Goal: Information Seeking & Learning: Learn about a topic

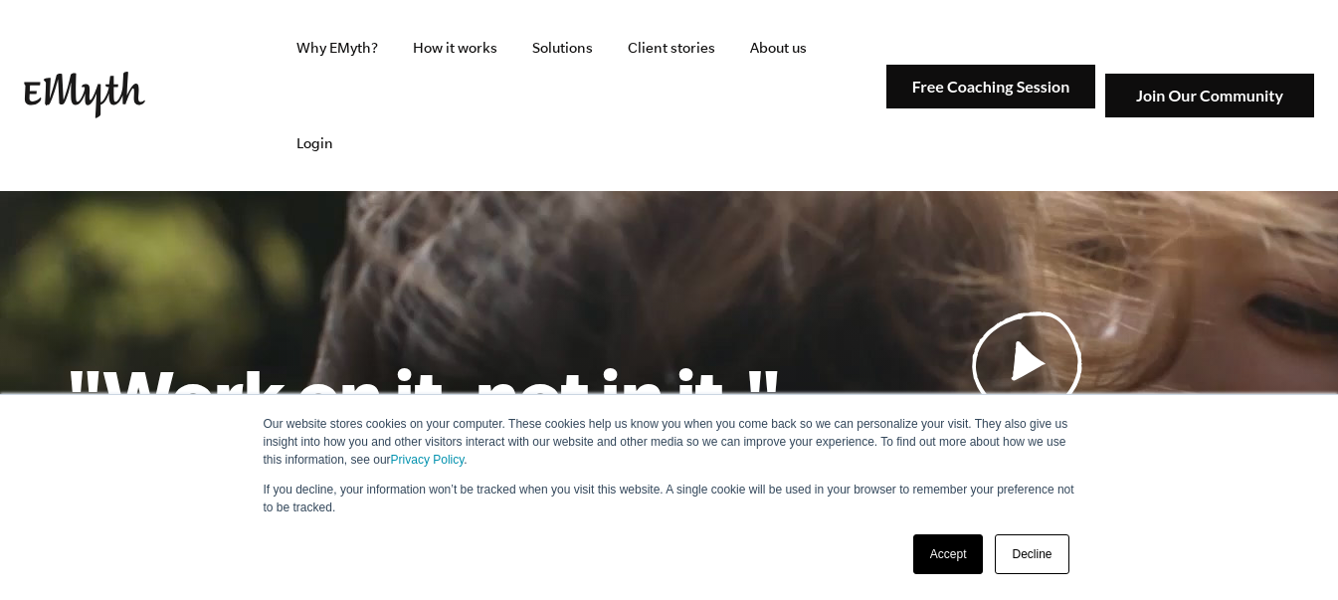
click at [1022, 554] on link "Decline" at bounding box center [1032, 554] width 74 height 40
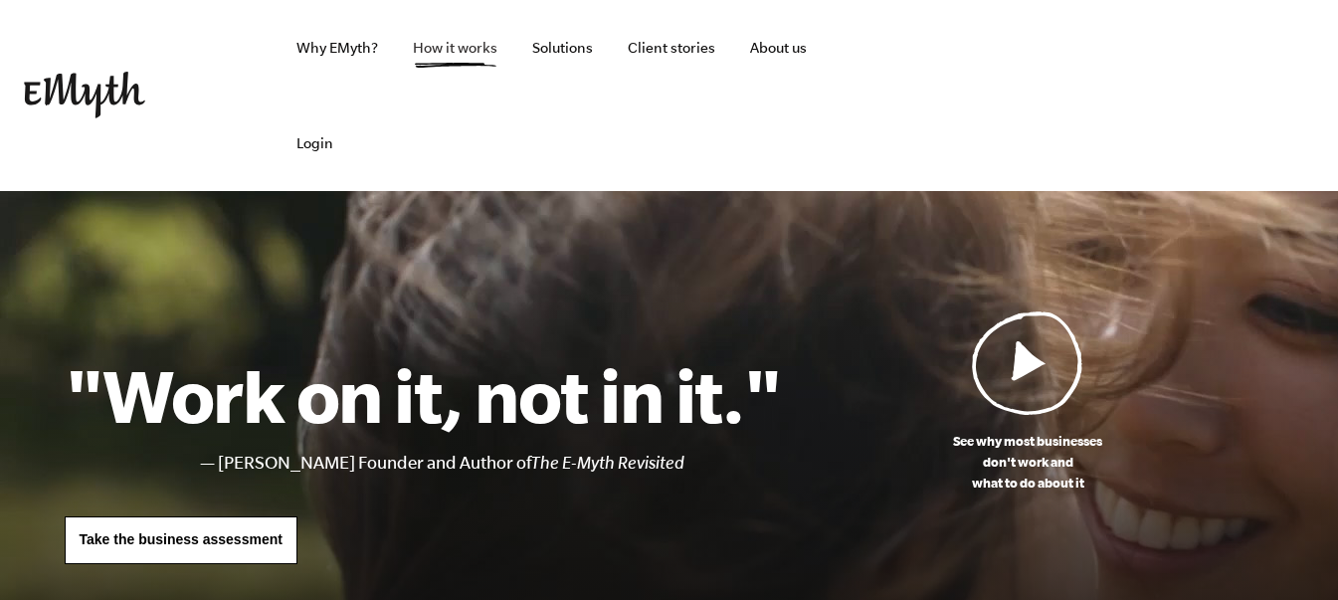
click at [470, 48] on link "How it works" at bounding box center [455, 47] width 116 height 95
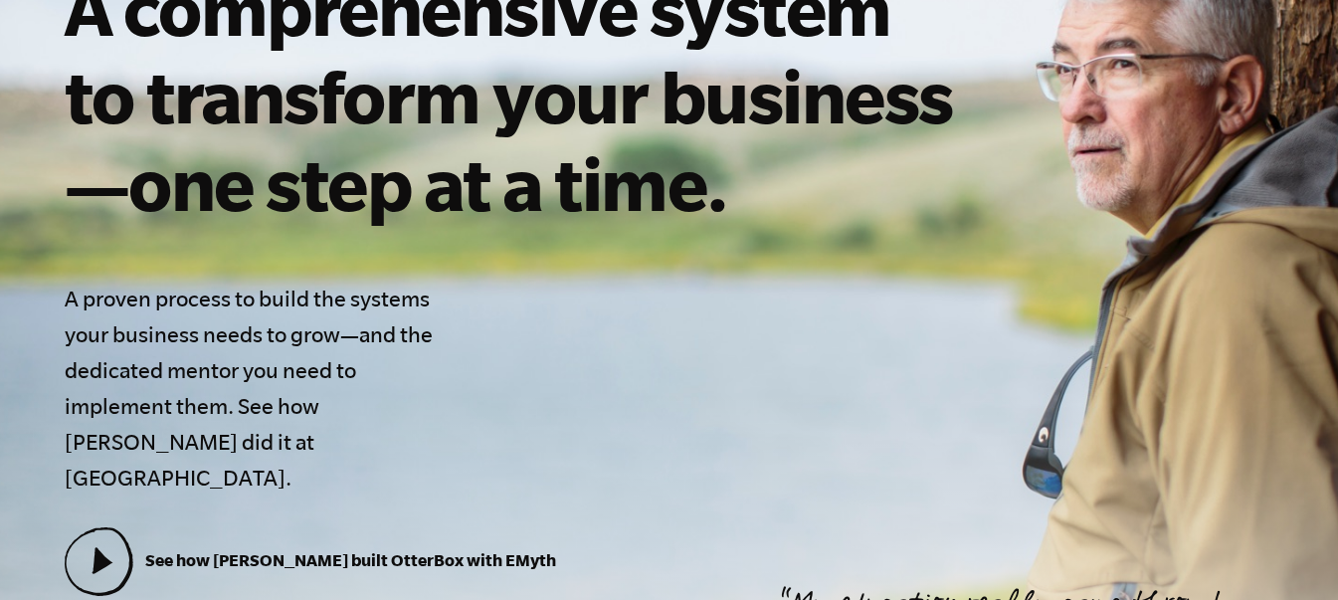
scroll to position [573, 0]
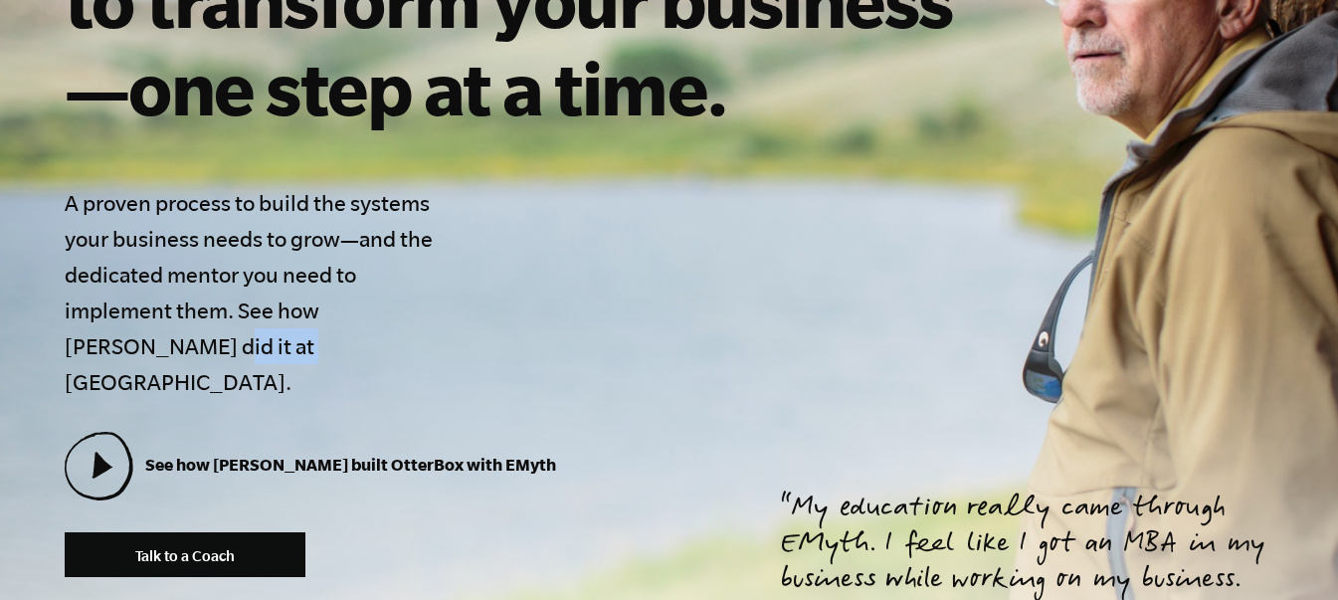
drag, startPoint x: 67, startPoint y: 345, endPoint x: 165, endPoint y: 345, distance: 98.5
click at [165, 345] on h4 "A proven process to build the systems your business needs to grow—and the dedic…" at bounding box center [256, 292] width 382 height 215
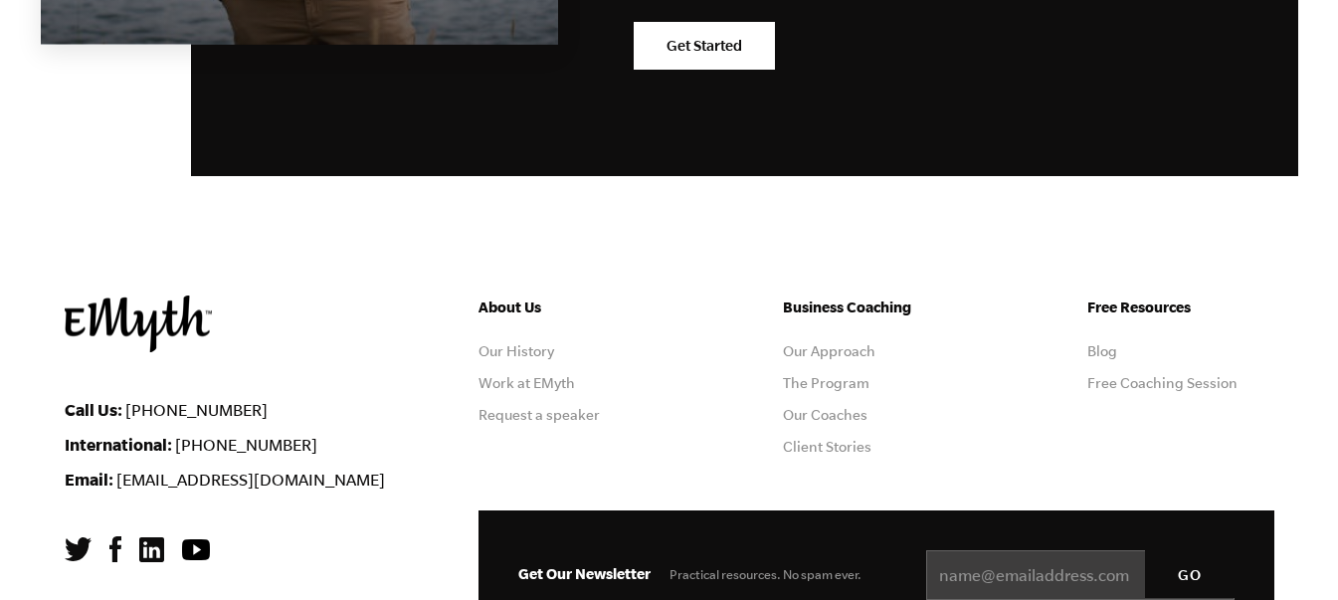
scroll to position [10212, 0]
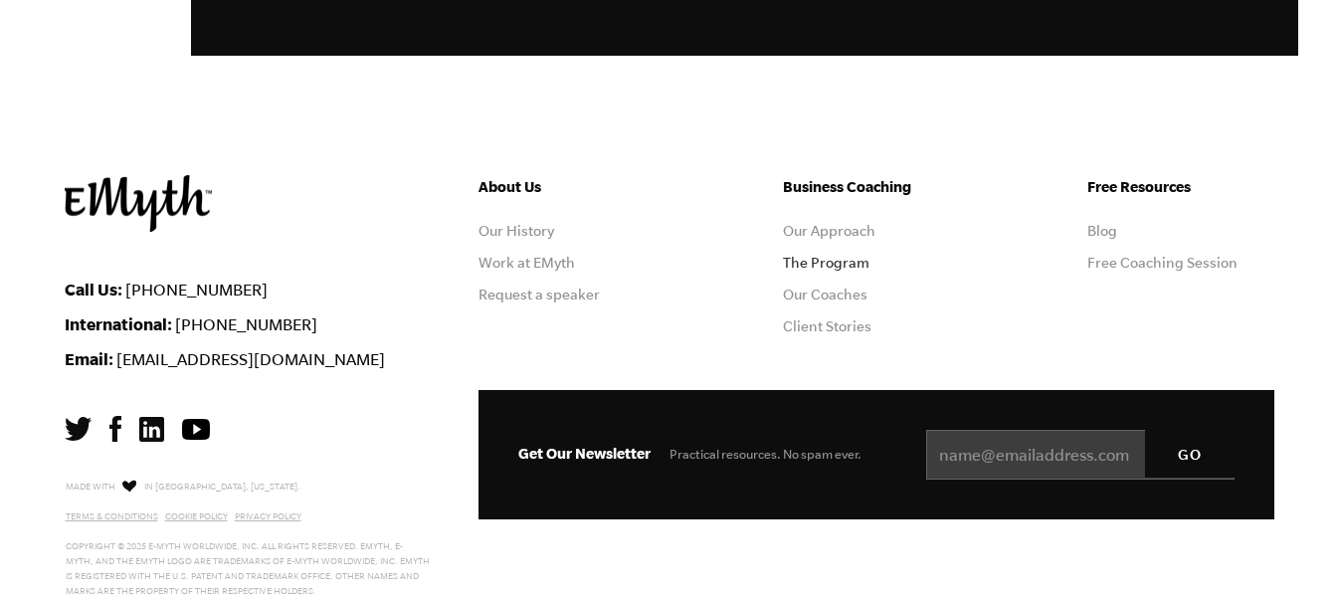
click at [829, 255] on link "The Program" at bounding box center [826, 263] width 87 height 16
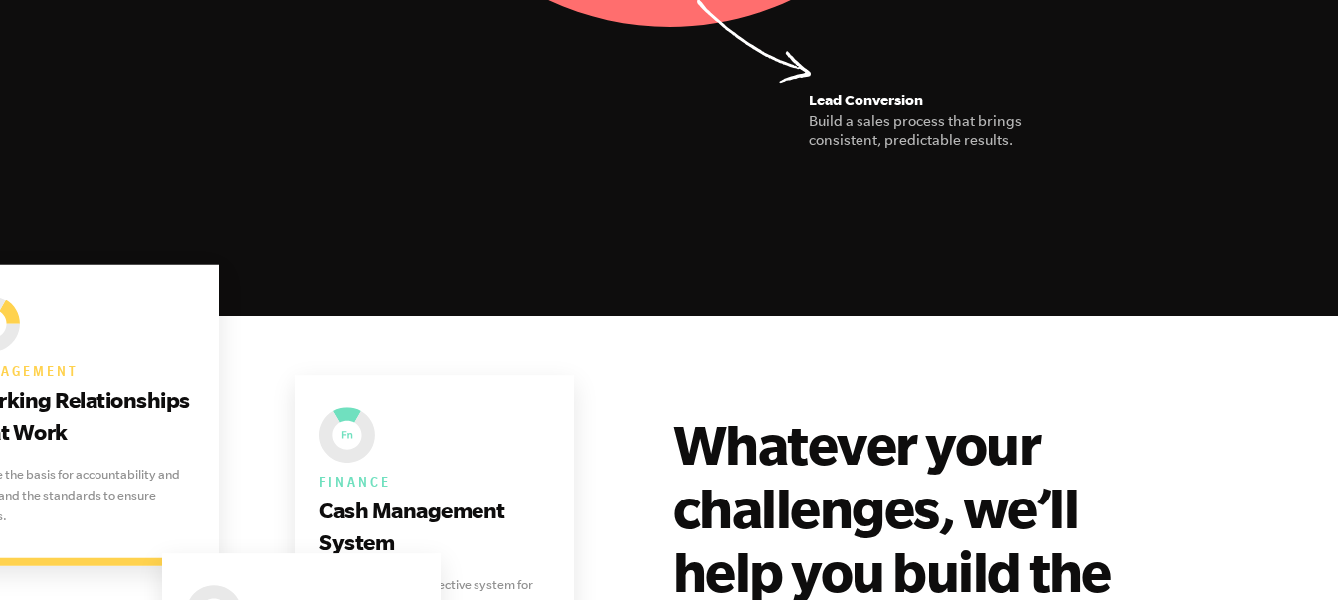
scroll to position [4177, 0]
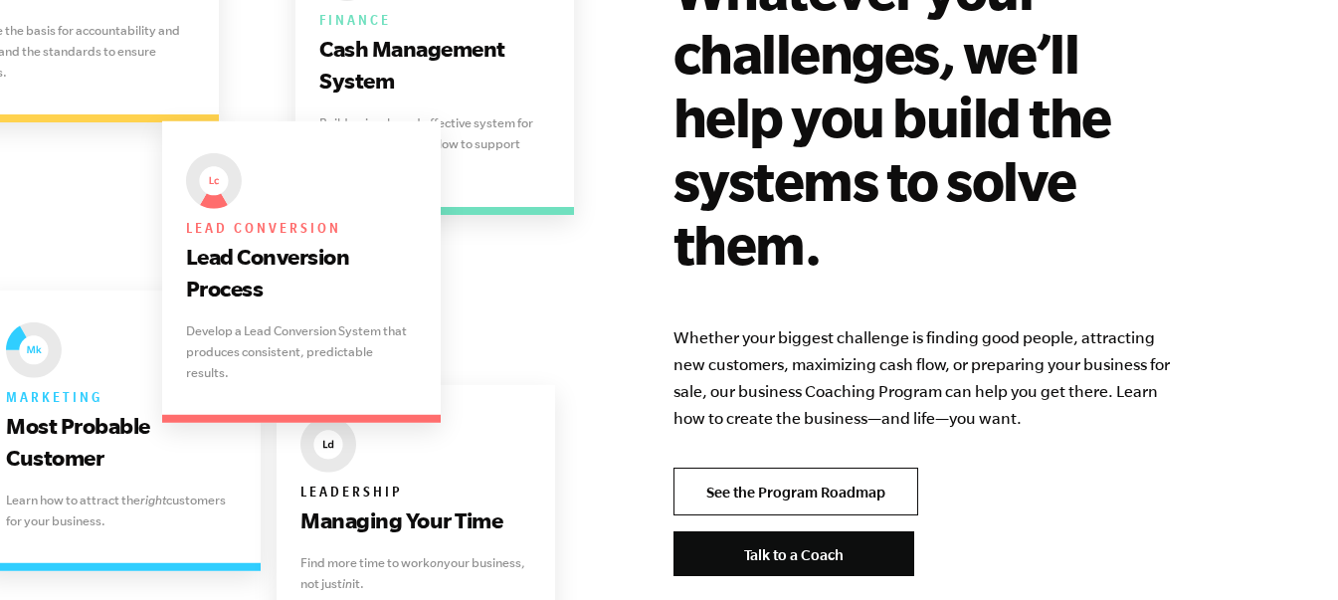
click at [834, 467] on link "See the Program Roadmap" at bounding box center [795, 491] width 245 height 48
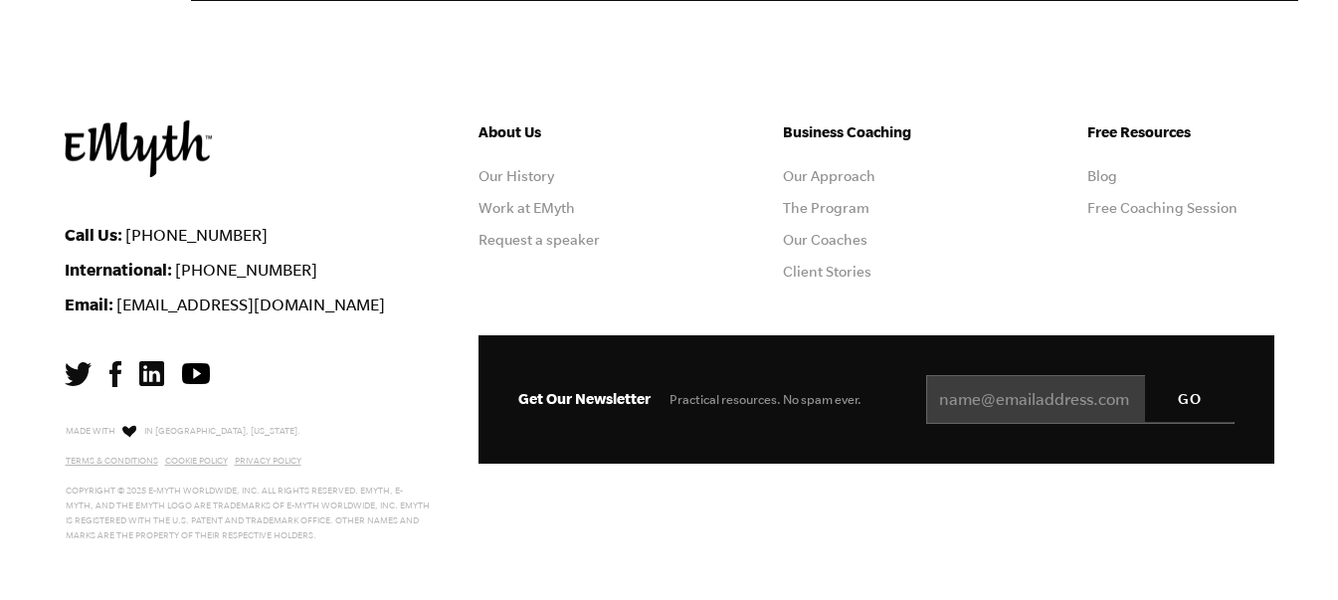
scroll to position [6017, 0]
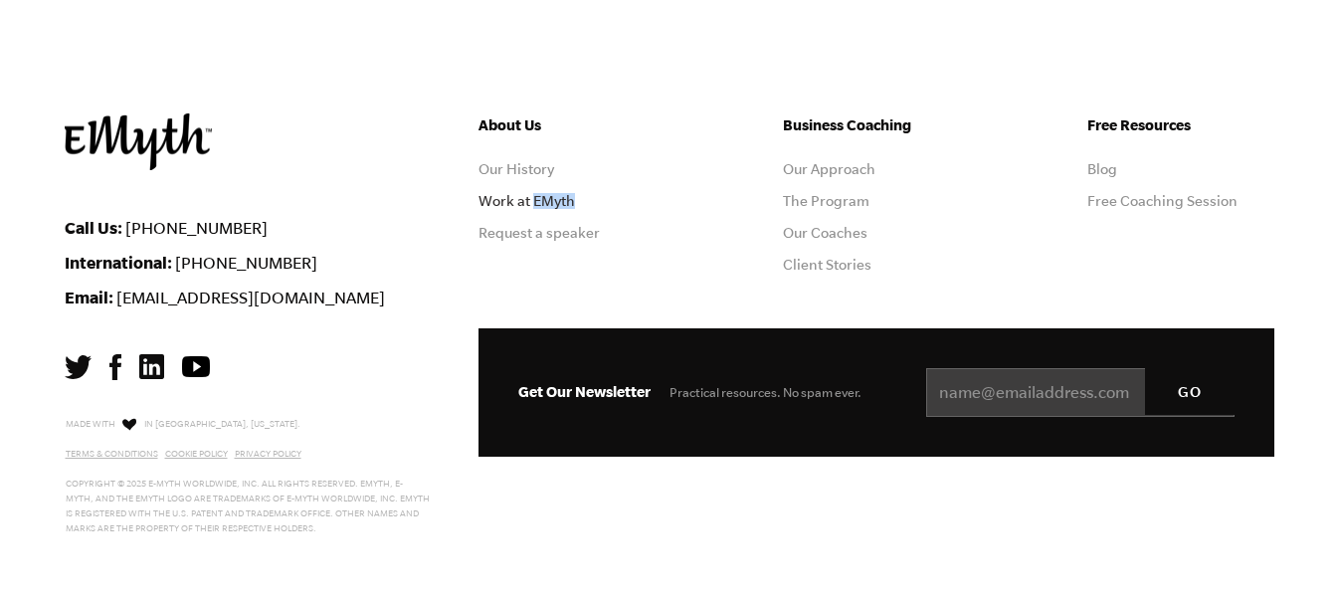
drag, startPoint x: 593, startPoint y: 203, endPoint x: 531, endPoint y: 201, distance: 61.7
click at [533, 201] on li "Work at EMyth" at bounding box center [571, 201] width 187 height 16
